Goal: Task Accomplishment & Management: Manage account settings

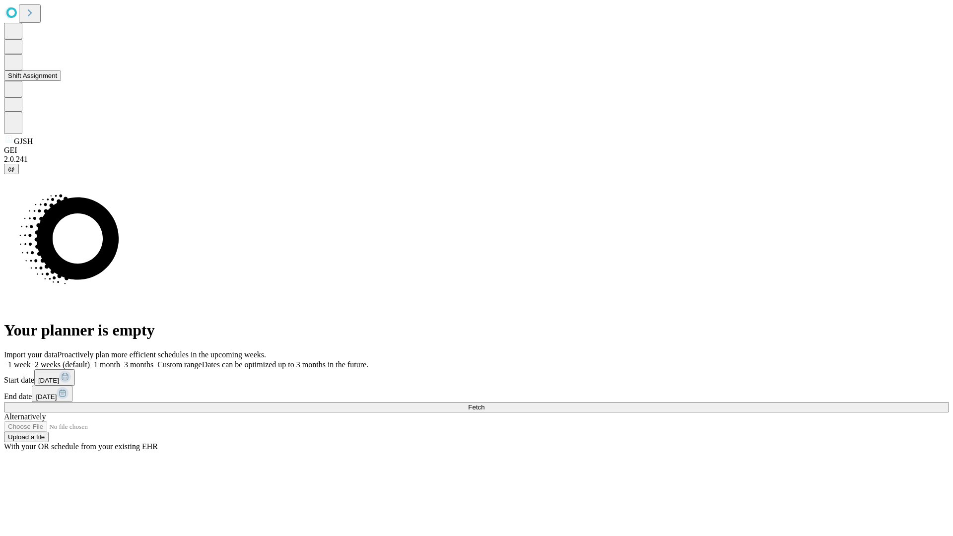
click at [61, 81] on button "Shift Assignment" at bounding box center [32, 75] width 57 height 10
